Goal: Find contact information: Find contact information

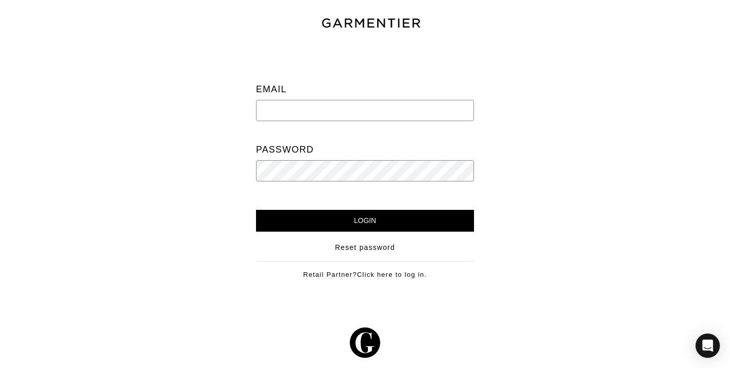
type input "[EMAIL_ADDRESS][PERSON_NAME][DOMAIN_NAME]"
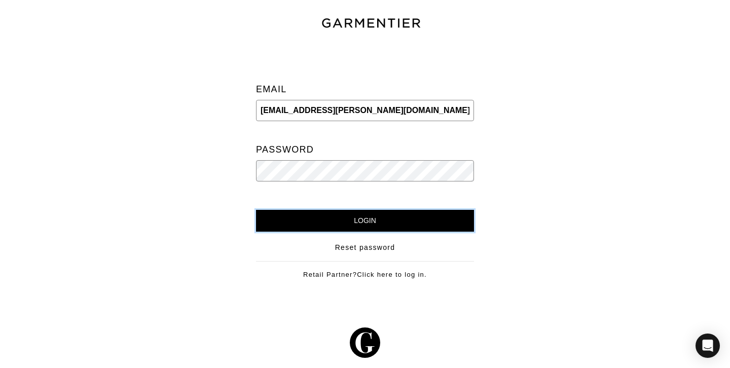
click at [372, 225] on input "Login" at bounding box center [365, 221] width 218 height 22
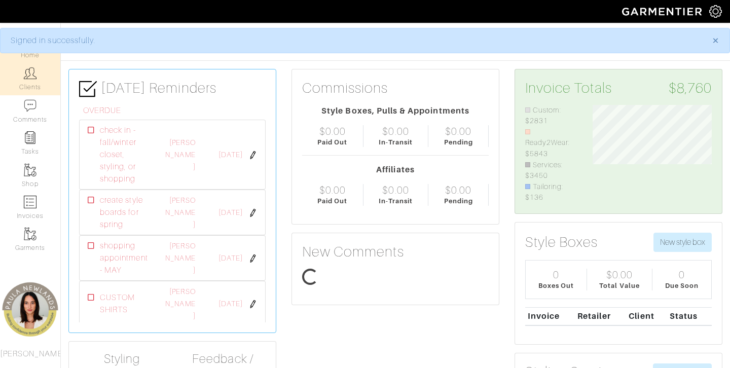
scroll to position [98, 134]
click at [28, 79] on img at bounding box center [30, 73] width 13 height 13
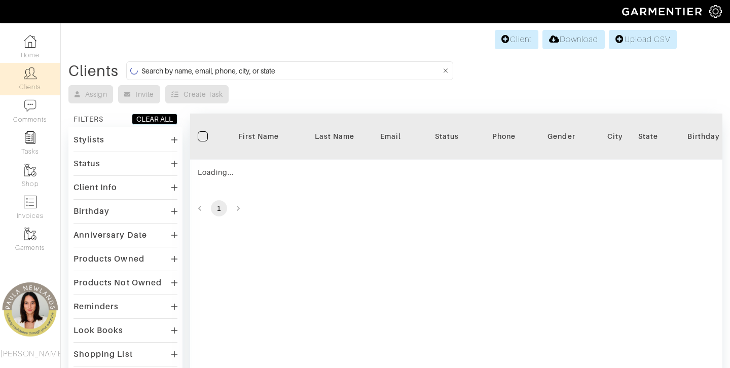
click at [205, 70] on input at bounding box center [291, 70] width 300 height 13
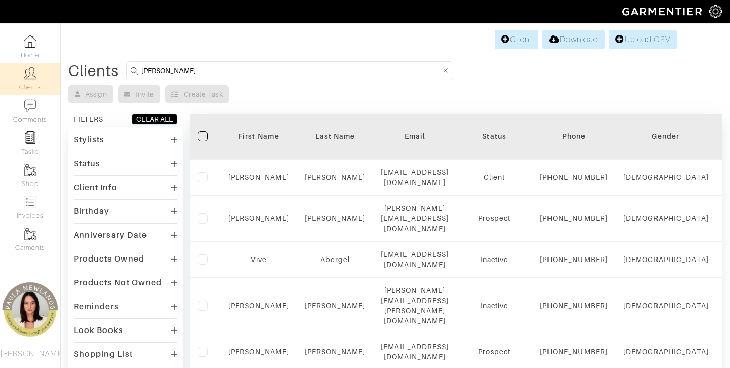
type input "[PERSON_NAME]"
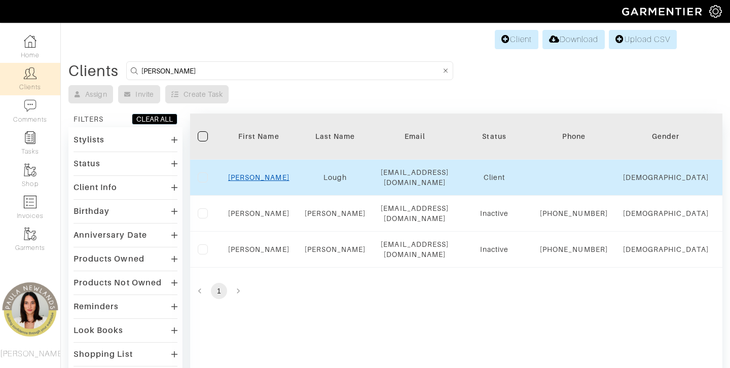
click at [255, 176] on link "[PERSON_NAME]" at bounding box center [258, 177] width 61 height 8
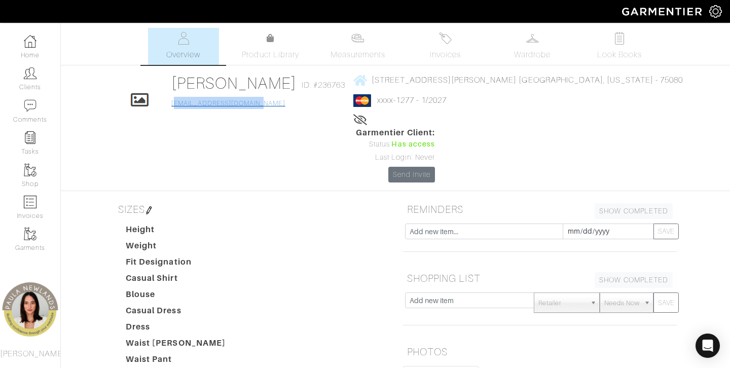
drag, startPoint x: 287, startPoint y: 107, endPoint x: 202, endPoint y: 107, distance: 85.2
click at [201, 107] on div "[PERSON_NAME] ID: #236763 [EMAIL_ADDRESS][DOMAIN_NAME]" at bounding box center [260, 100] width 179 height 53
click at [315, 110] on div "[PERSON_NAME] ID: #236763 [EMAIL_ADDRESS][DOMAIN_NAME]" at bounding box center [260, 100] width 179 height 53
click at [295, 107] on div "[PERSON_NAME] ID: #236763 [EMAIL_ADDRESS][DOMAIN_NAME]" at bounding box center [260, 100] width 179 height 53
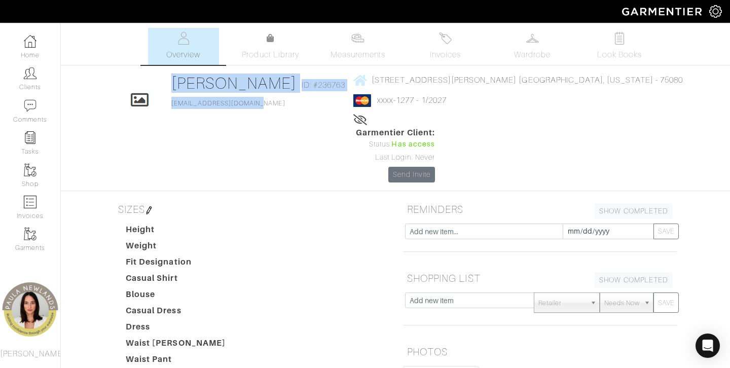
drag, startPoint x: 291, startPoint y: 107, endPoint x: 187, endPoint y: 106, distance: 104.0
click at [187, 107] on div "Click To Edit [PERSON_NAME] ID: #236763 [EMAIL_ADDRESS][DOMAIN_NAME] [STREET_AD…" at bounding box center [396, 128] width 578 height 109
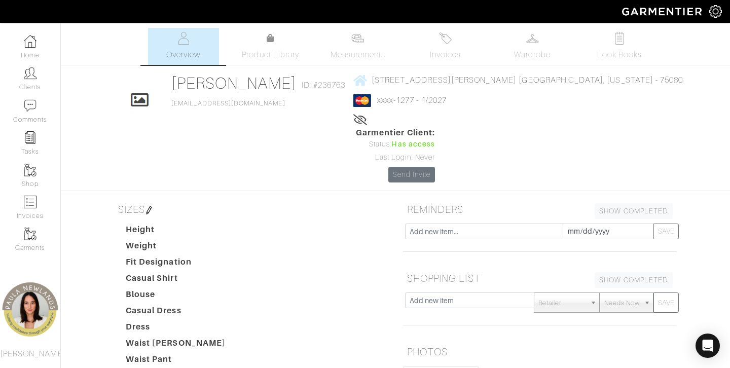
click at [195, 113] on div "Click To Edit [PERSON_NAME] ID: #236763 [EMAIL_ADDRESS][DOMAIN_NAME] [STREET_AD…" at bounding box center [396, 128] width 578 height 109
drag, startPoint x: 312, startPoint y: 103, endPoint x: 199, endPoint y: 102, distance: 113.6
click at [198, 102] on div "Click To Edit [PERSON_NAME] ID: #236763 [EMAIL_ADDRESS][DOMAIN_NAME] [STREET_AD…" at bounding box center [396, 128] width 578 height 109
copy link "[EMAIL_ADDRESS][DOMAIN_NAME]"
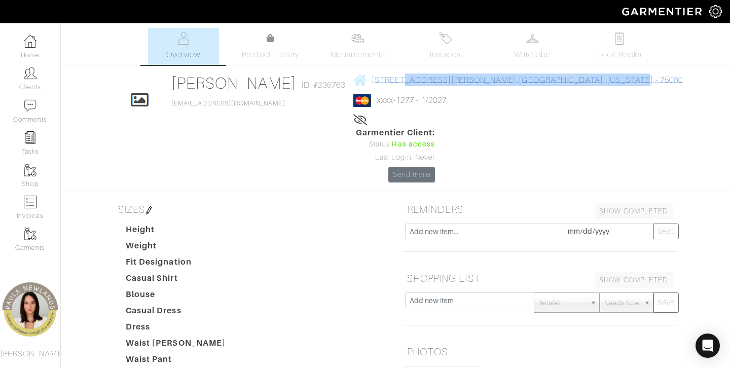
drag, startPoint x: 580, startPoint y: 78, endPoint x: 392, endPoint y: 83, distance: 188.7
click at [392, 84] on div "Click To Edit [PERSON_NAME] ID: #236763 [EMAIL_ADDRESS][DOMAIN_NAME] [STREET_AD…" at bounding box center [396, 128] width 578 height 109
copy span "[STREET_ADDRESS][PERSON_NAME][US_STATE]"
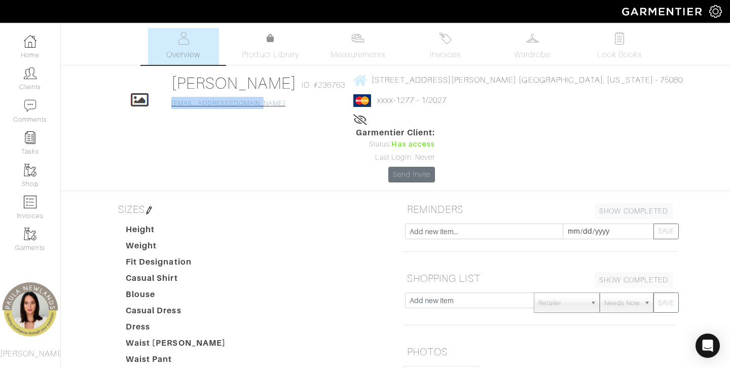
drag, startPoint x: 298, startPoint y: 107, endPoint x: 200, endPoint y: 104, distance: 97.9
click at [200, 104] on div "[PERSON_NAME] ID: #236763 [EMAIL_ADDRESS][DOMAIN_NAME]" at bounding box center [260, 100] width 179 height 53
copy link "[EMAIL_ADDRESS][DOMAIN_NAME]"
